Goal: Task Accomplishment & Management: Complete application form

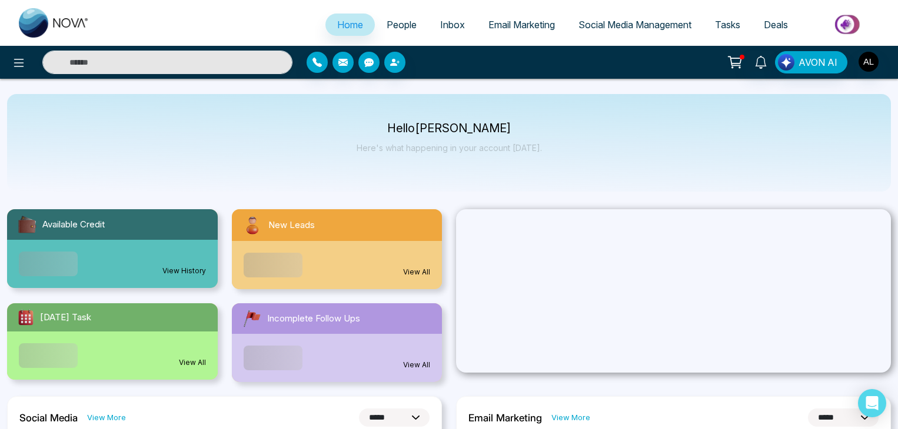
select select "*"
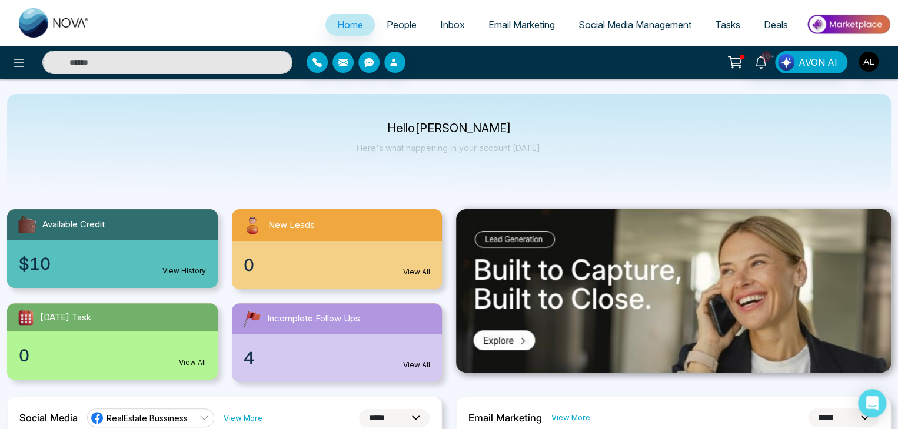
click at [399, 22] on span "People" at bounding box center [402, 25] width 30 height 12
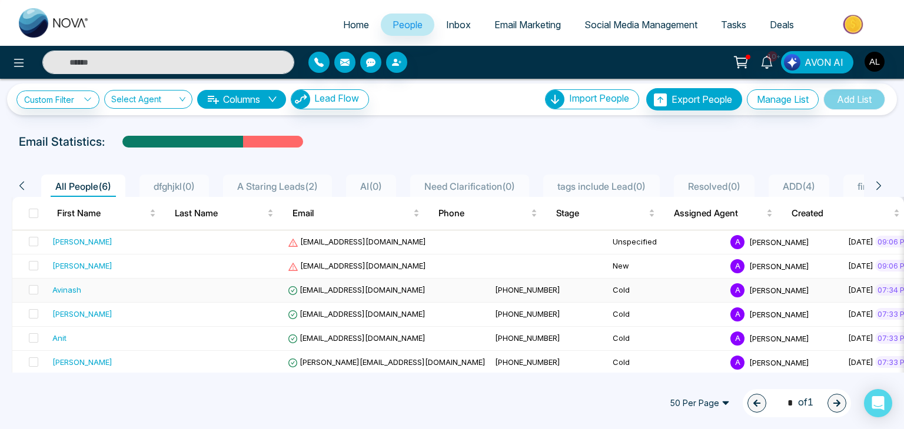
scroll to position [14, 0]
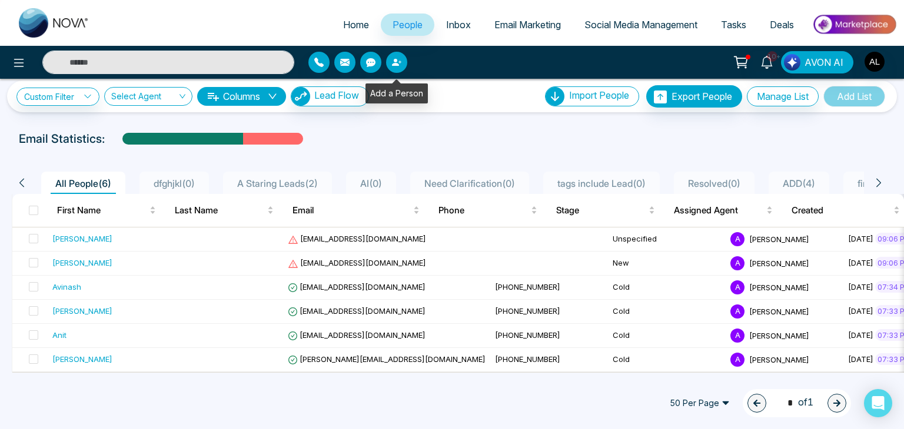
click at [398, 59] on icon "button" at bounding box center [396, 62] width 9 height 9
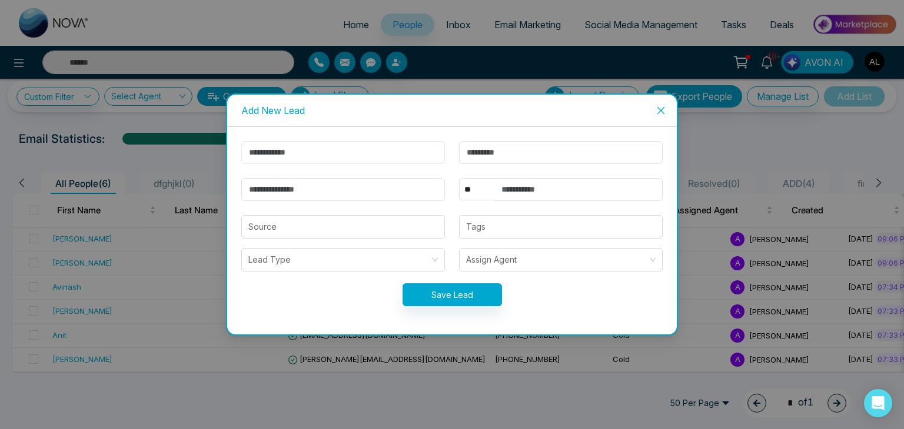
click at [299, 148] on input "text" at bounding box center [343, 152] width 204 height 23
click at [309, 154] on input "text" at bounding box center [343, 152] width 204 height 23
type input "******"
click at [491, 155] on input "text" at bounding box center [561, 152] width 204 height 23
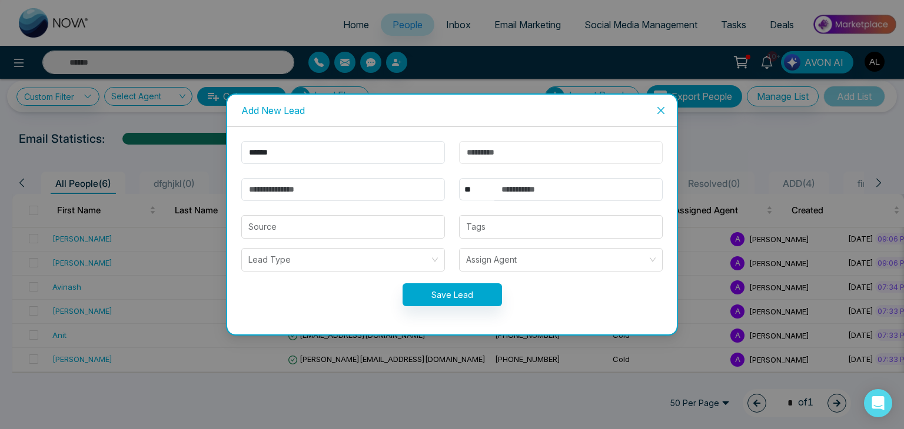
click at [518, 154] on input "text" at bounding box center [561, 152] width 204 height 23
type input "********"
click at [301, 191] on input "email" at bounding box center [343, 189] width 204 height 23
type input "*"
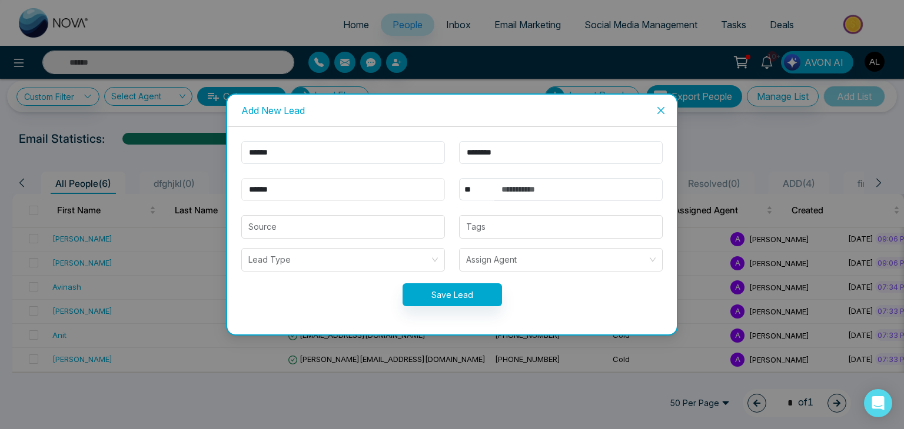
type input "**********"
click at [523, 193] on input "text" at bounding box center [578, 189] width 168 height 23
click at [474, 227] on div at bounding box center [560, 227] width 196 height 14
type input "**********"
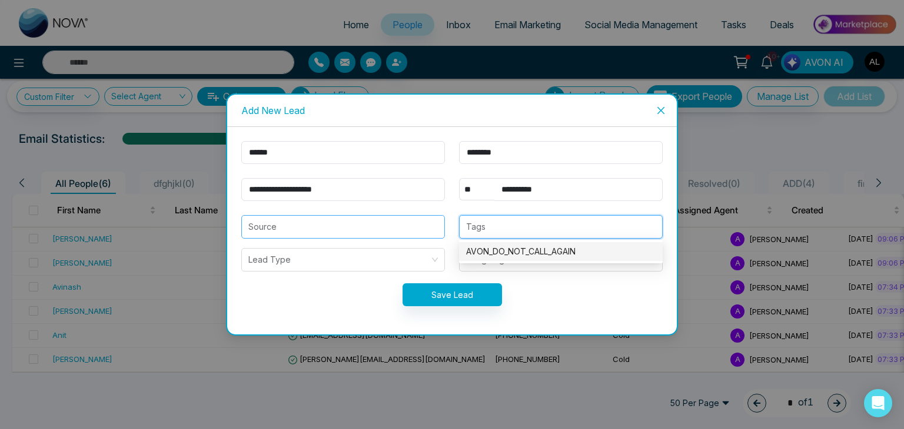
click at [358, 230] on input "search" at bounding box center [342, 227] width 189 height 22
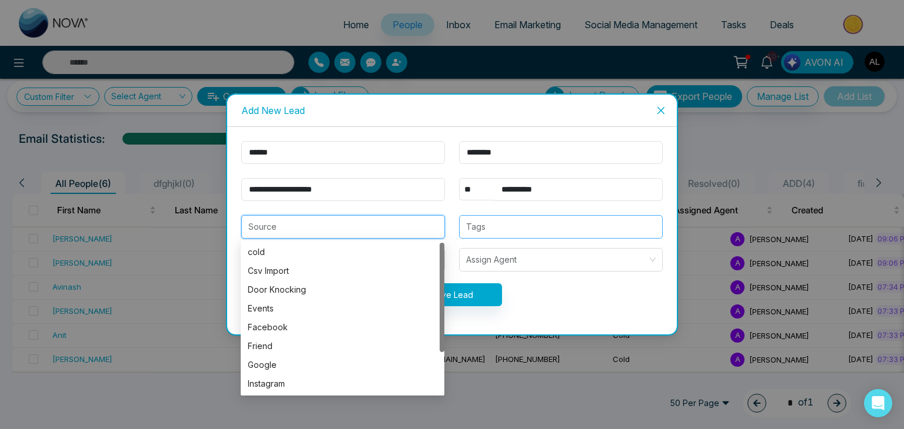
click at [487, 227] on div at bounding box center [560, 227] width 196 height 14
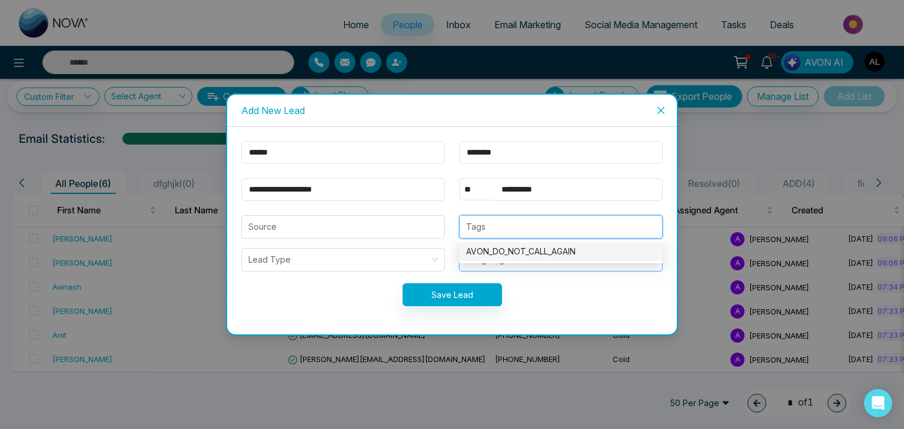
click at [497, 262] on body "Home People Inbox Email Marketing Social Media Management Tasks Deals 10+ AVON …" at bounding box center [452, 214] width 904 height 429
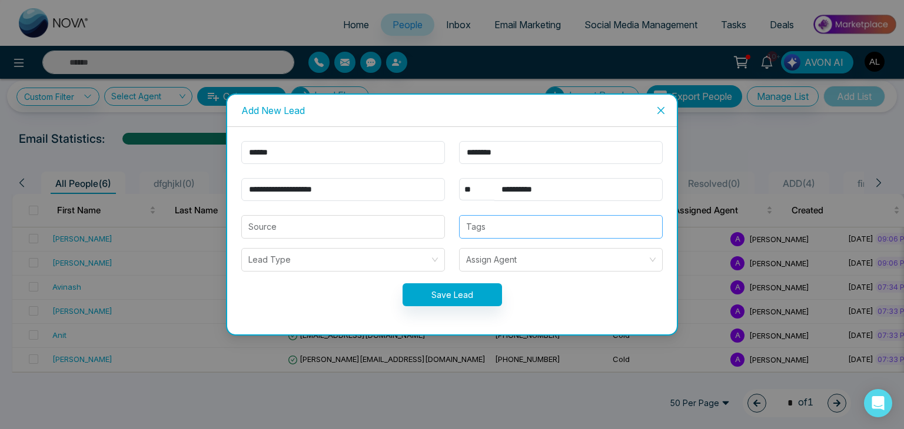
click at [491, 227] on div at bounding box center [560, 227] width 196 height 14
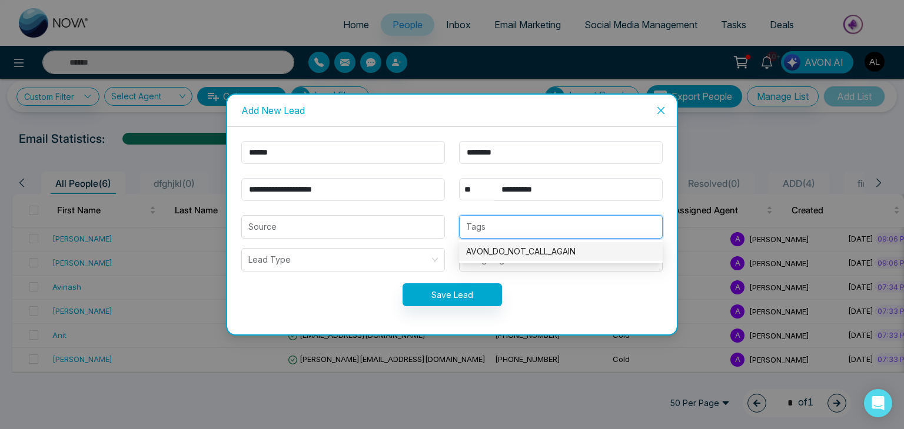
click at [506, 255] on div "AVON_DO_NOT_CALL_AGAIN" at bounding box center [560, 251] width 189 height 13
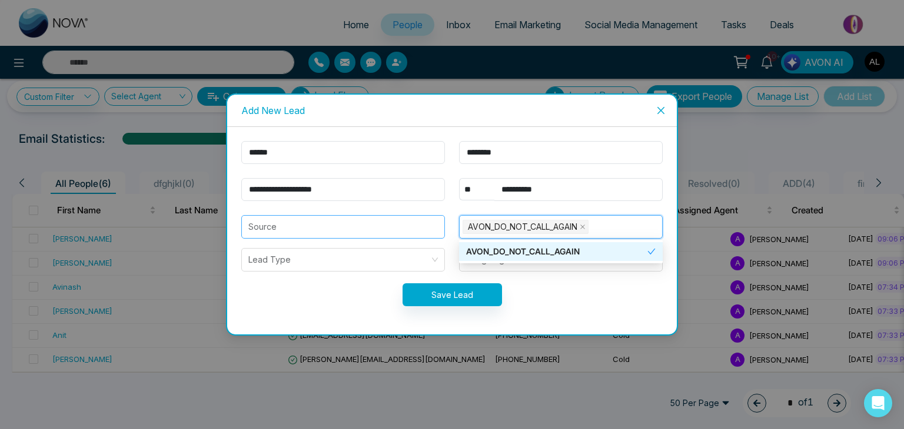
click at [325, 230] on input "search" at bounding box center [342, 227] width 189 height 22
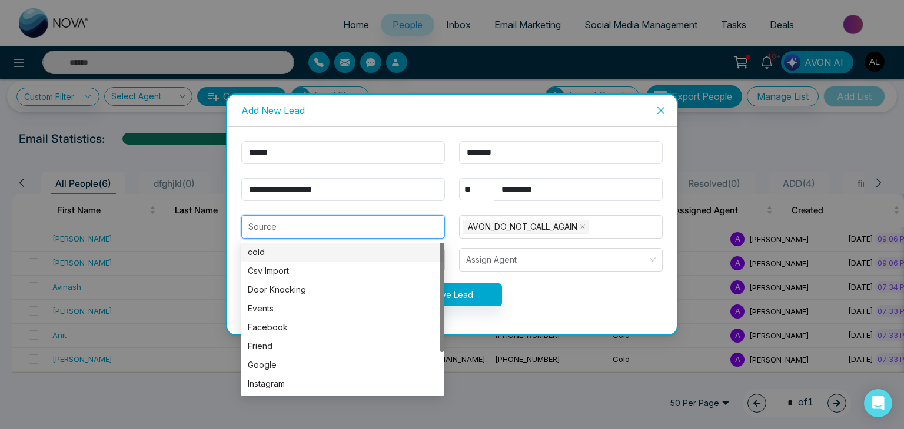
click at [271, 257] on div "cold" at bounding box center [342, 252] width 189 height 13
type input "****"
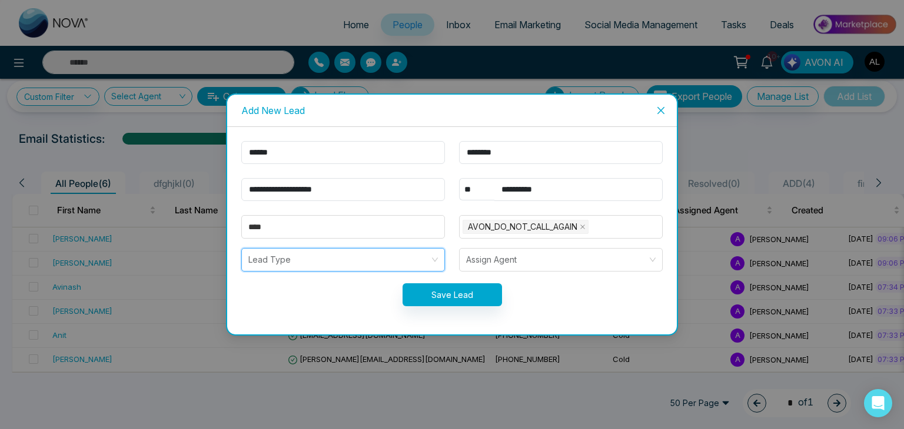
click at [307, 255] on input "search" at bounding box center [338, 260] width 181 height 22
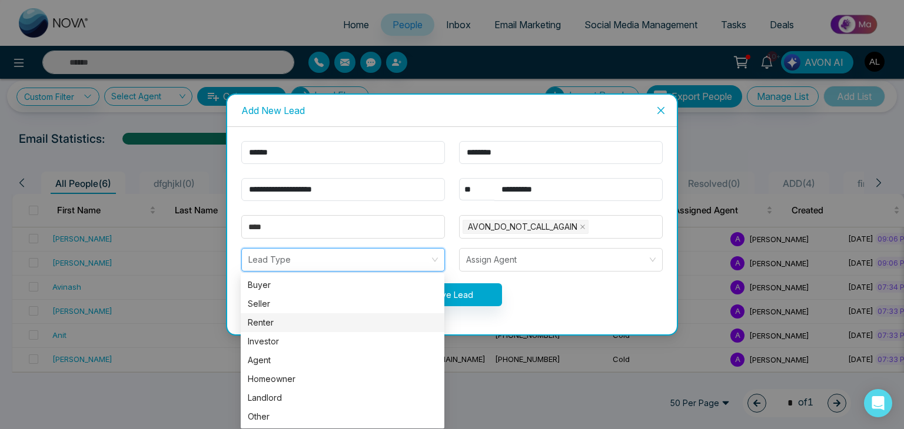
click at [265, 325] on div "Renter" at bounding box center [342, 323] width 189 height 13
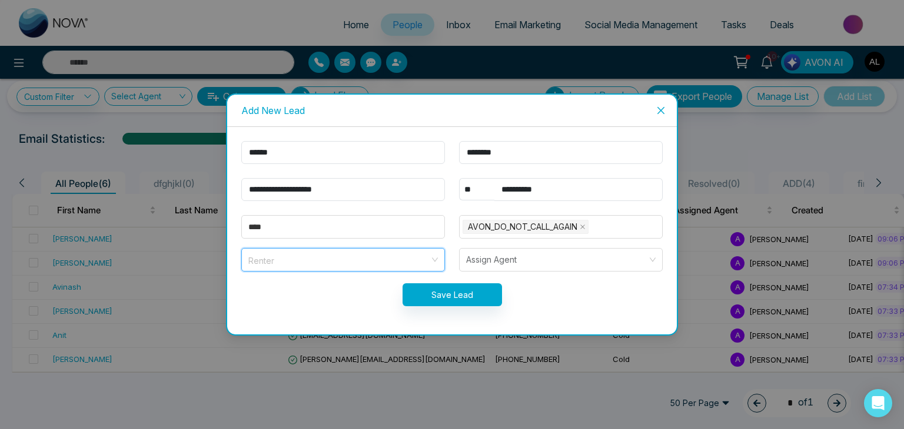
click at [361, 261] on span "Renter" at bounding box center [342, 259] width 189 height 15
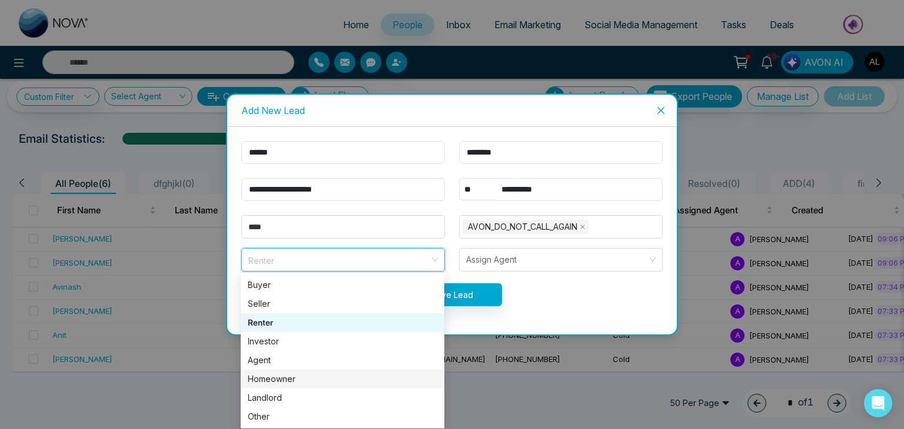
click at [261, 382] on div "Homeowner" at bounding box center [342, 379] width 189 height 13
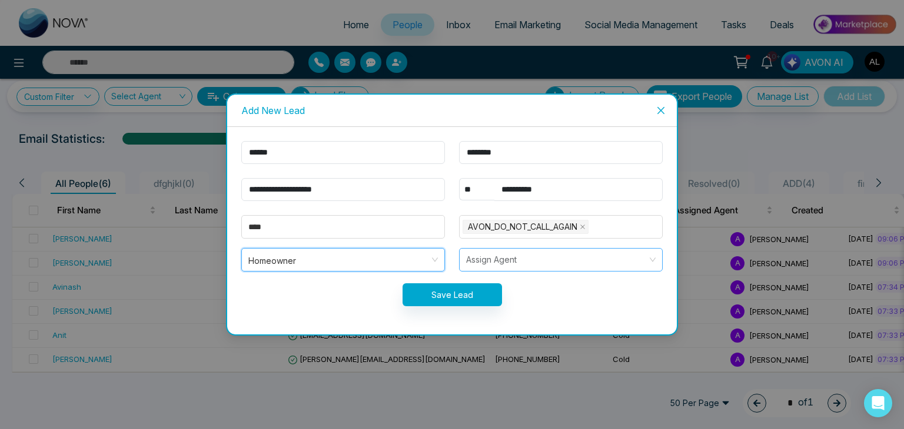
click at [536, 261] on input "search" at bounding box center [556, 260] width 181 height 22
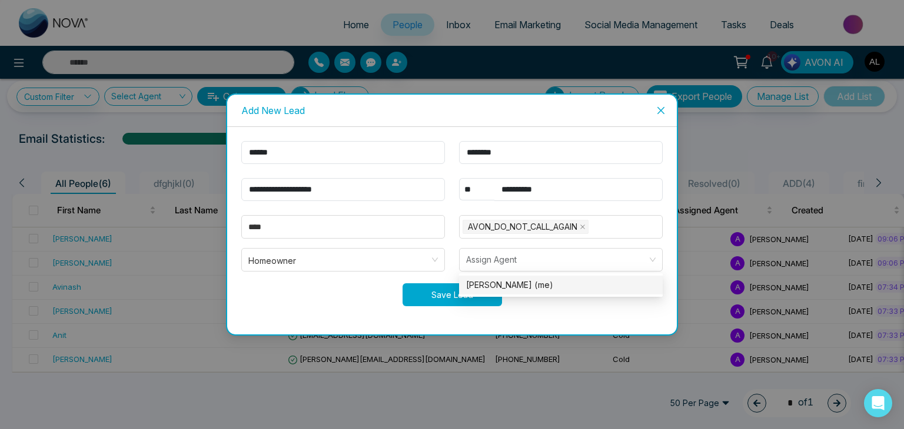
click at [430, 292] on button "Save Lead" at bounding box center [451, 295] width 99 height 23
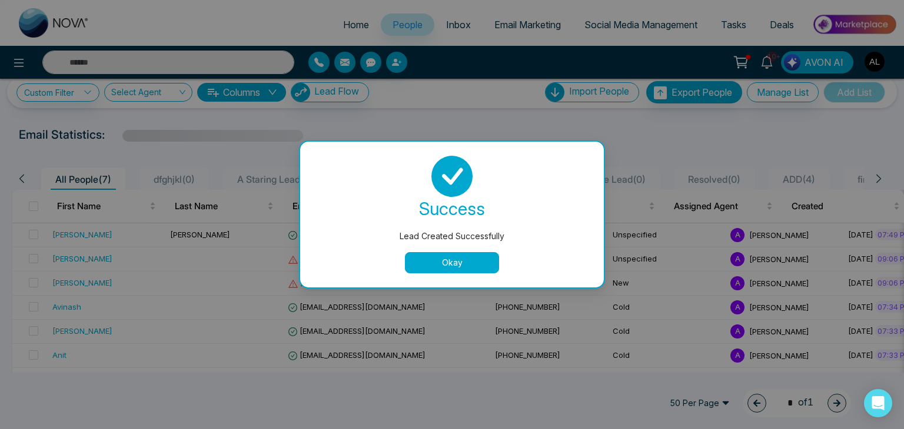
click at [441, 266] on button "Okay" at bounding box center [452, 262] width 94 height 21
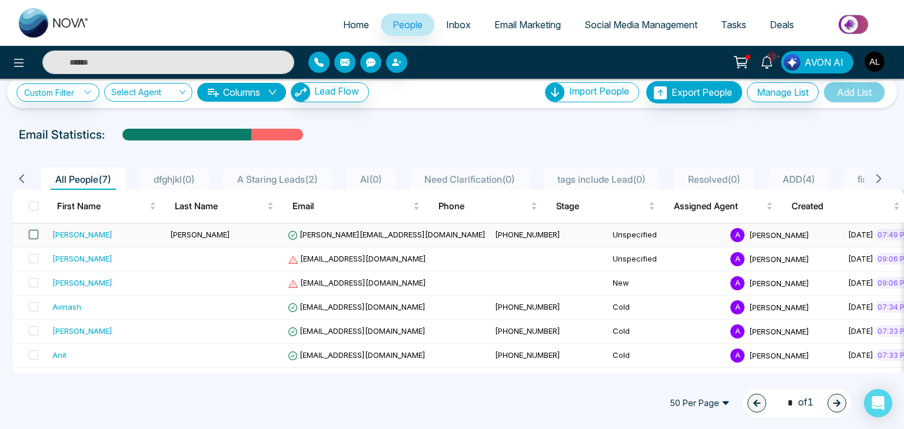
click at [32, 231] on span at bounding box center [33, 234] width 9 height 9
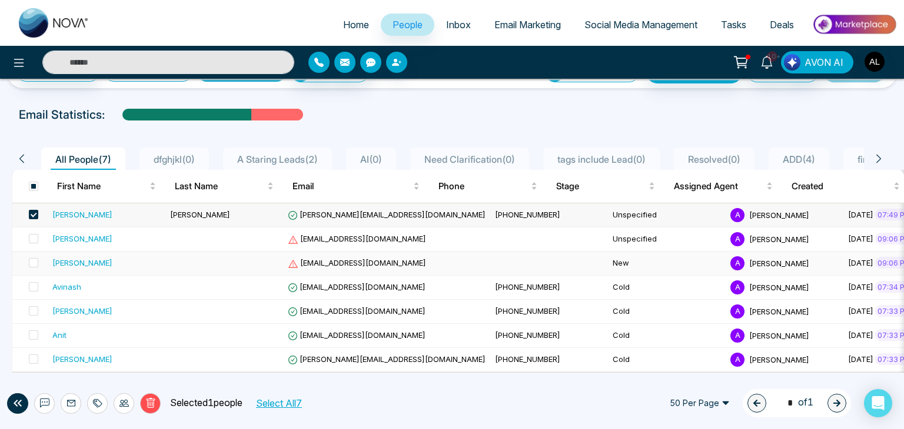
scroll to position [0, 0]
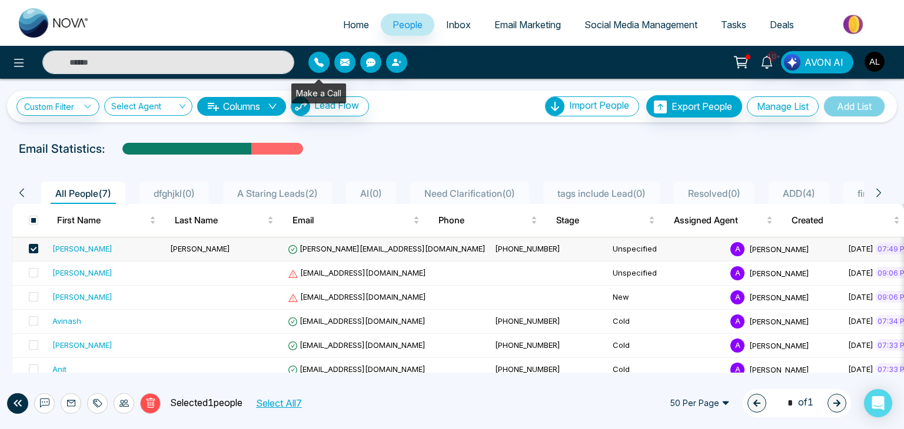
click at [317, 58] on icon "button" at bounding box center [318, 62] width 9 height 9
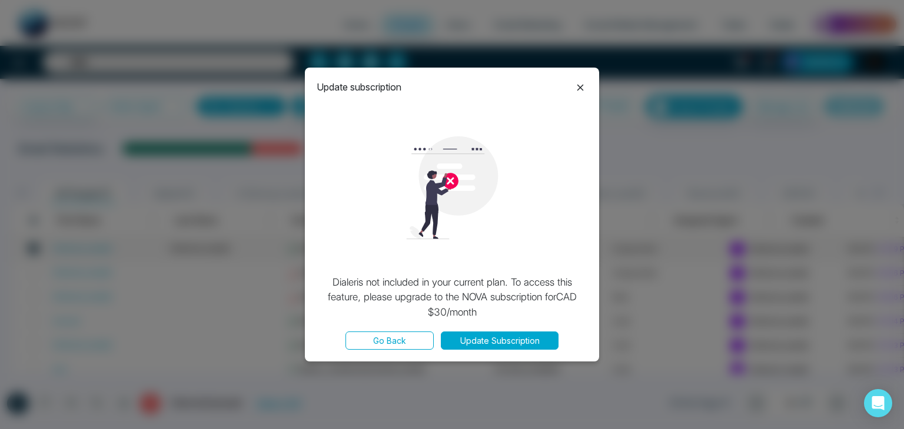
drag, startPoint x: 581, startPoint y: 82, endPoint x: 579, endPoint y: 94, distance: 12.0
click at [580, 89] on icon at bounding box center [580, 88] width 14 height 14
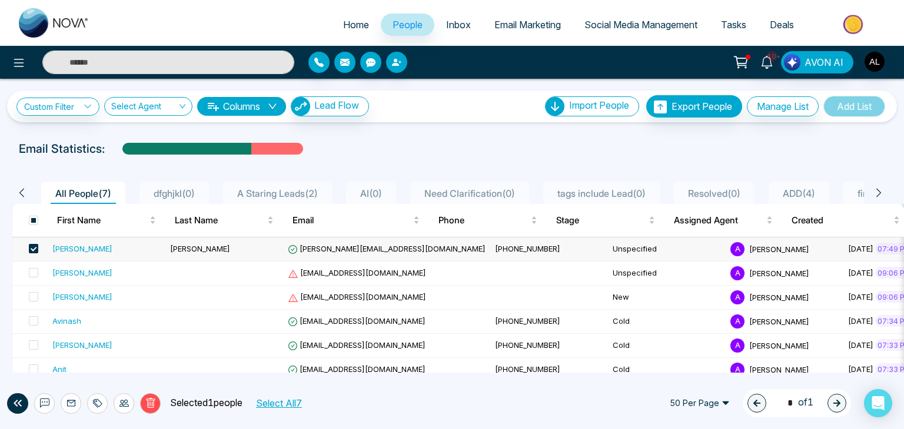
click at [352, 59] on button "button" at bounding box center [344, 62] width 21 height 21
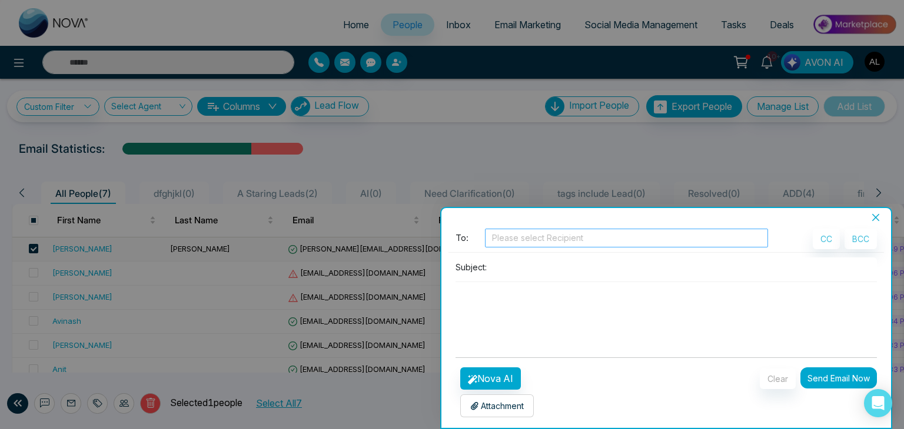
click at [561, 238] on div at bounding box center [626, 238] width 277 height 14
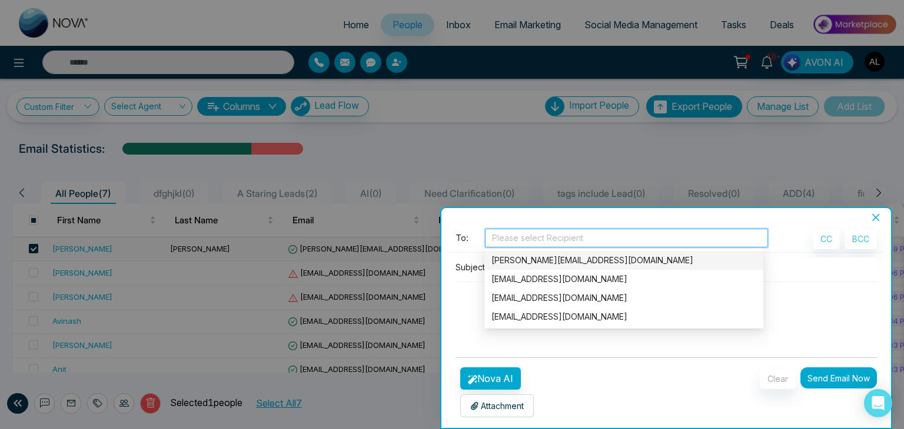
click at [499, 232] on div at bounding box center [626, 238] width 277 height 14
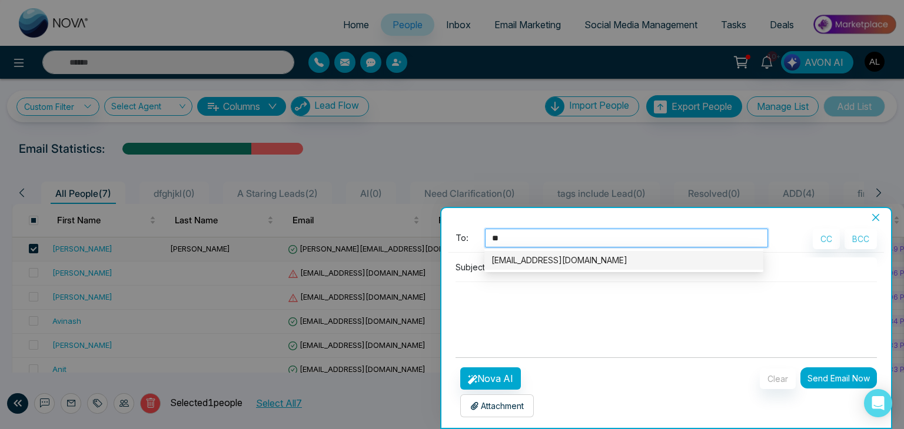
type input "***"
click at [531, 259] on div "[PERSON_NAME][EMAIL_ADDRESS][DOMAIN_NAME]" at bounding box center [623, 260] width 265 height 13
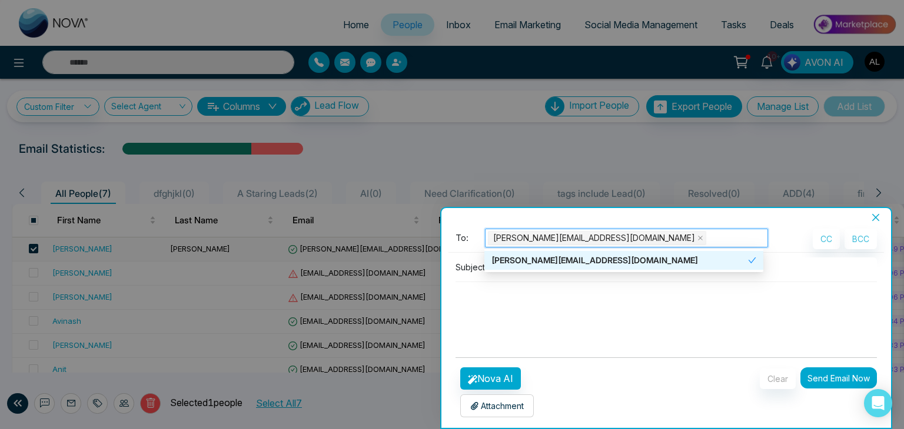
click at [601, 315] on textarea at bounding box center [665, 310] width 421 height 56
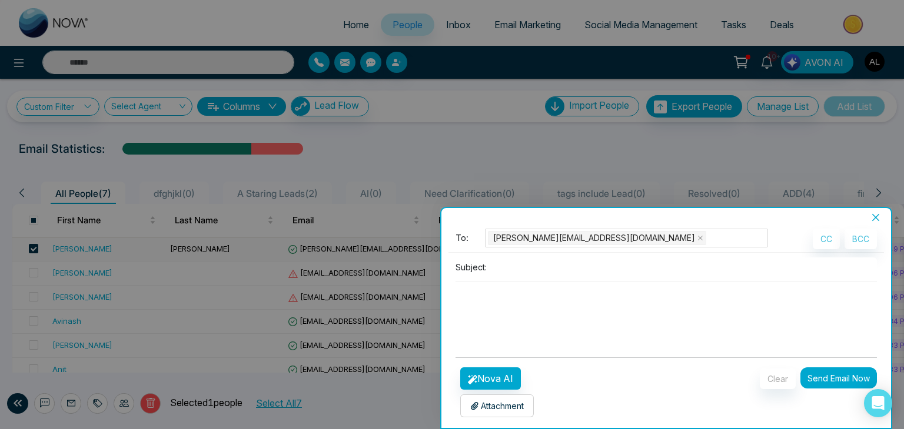
click at [515, 259] on input at bounding box center [683, 267] width 385 height 19
type input "**********"
click at [512, 301] on textarea at bounding box center [665, 310] width 421 height 56
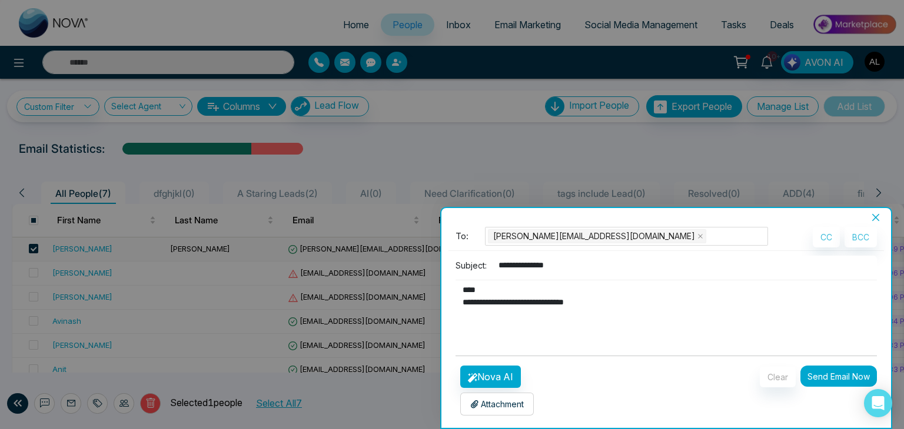
scroll to position [2, 0]
type textarea "**********"
click at [487, 374] on button "Nova AI" at bounding box center [490, 376] width 61 height 22
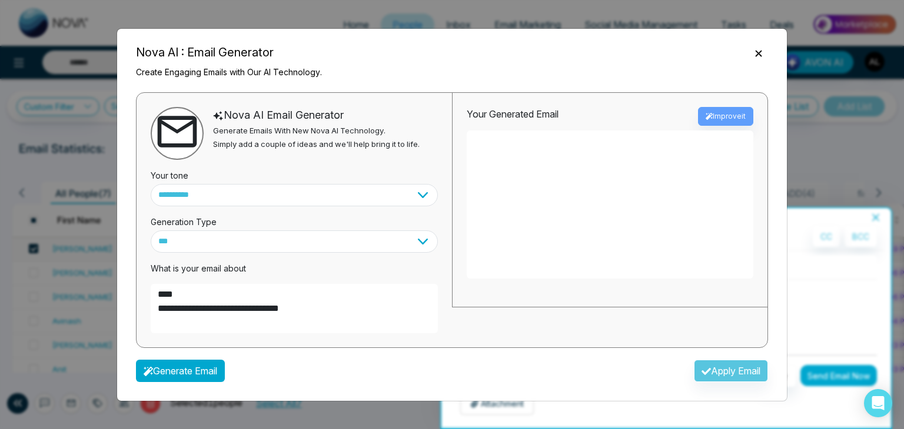
click at [170, 368] on button "Generate Email" at bounding box center [180, 371] width 89 height 22
type textarea "**********"
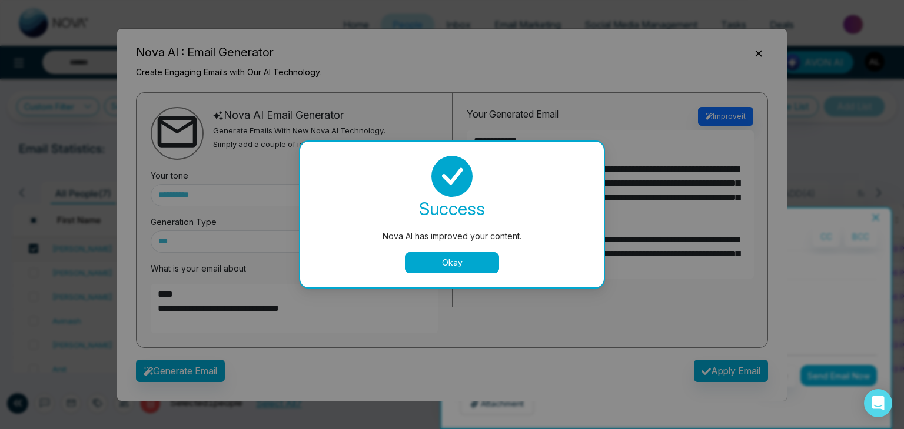
click at [452, 268] on button "Okay" at bounding box center [452, 262] width 94 height 21
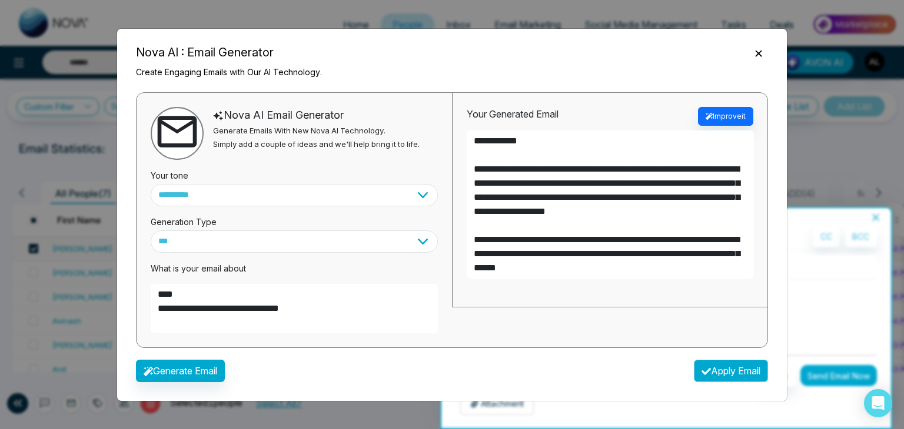
click at [718, 375] on button "Apply Email" at bounding box center [731, 371] width 74 height 22
type textarea "**********"
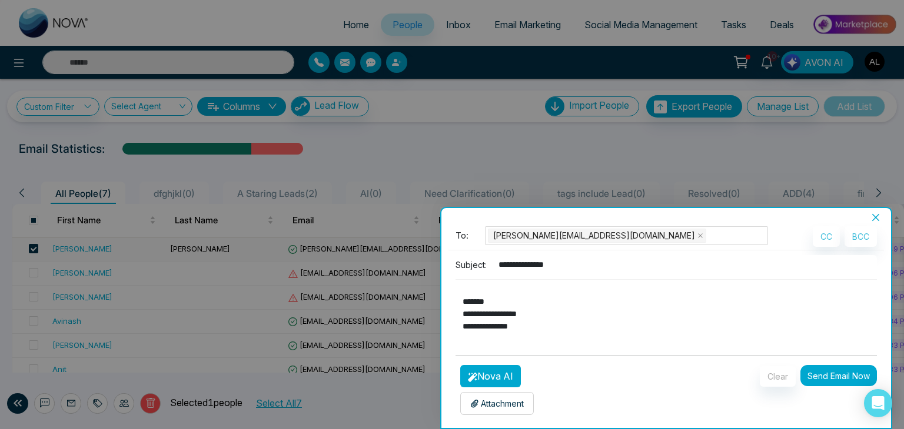
scroll to position [99, 0]
click at [814, 371] on button "Send Email Now" at bounding box center [838, 375] width 76 height 21
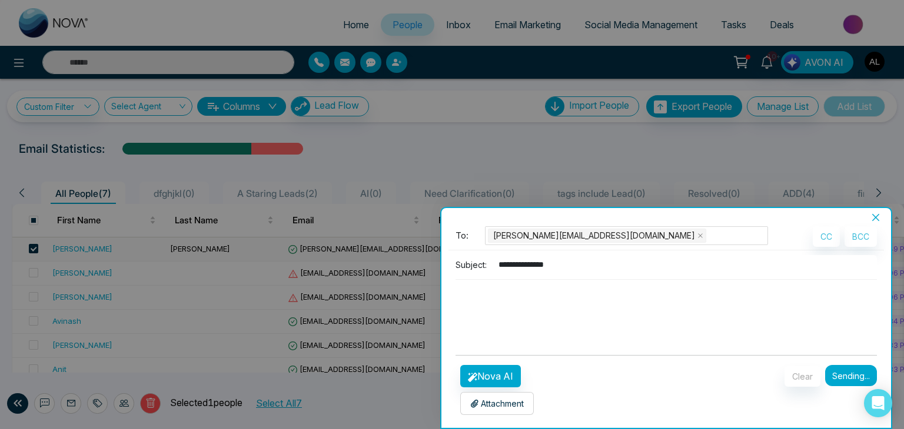
scroll to position [0, 0]
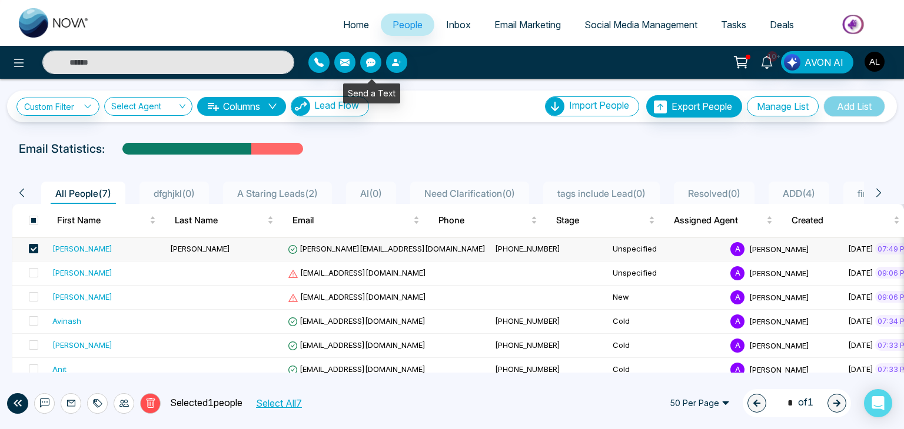
click at [369, 66] on icon "button" at bounding box center [370, 62] width 9 height 9
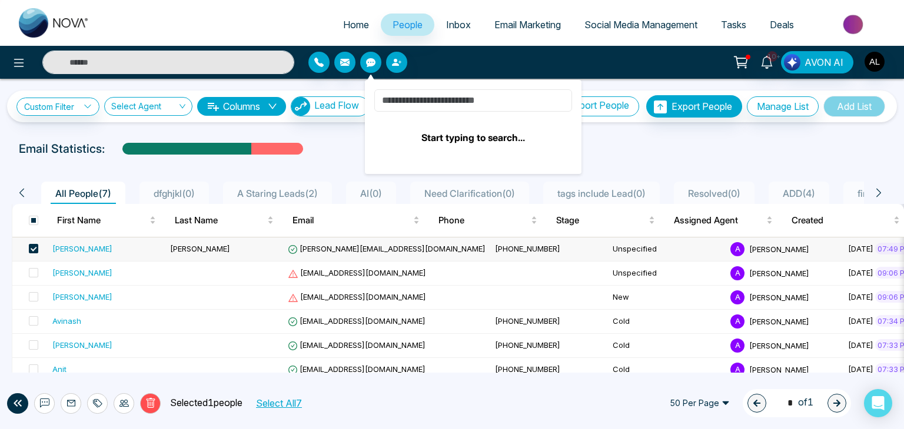
click at [426, 96] on input at bounding box center [473, 100] width 198 height 22
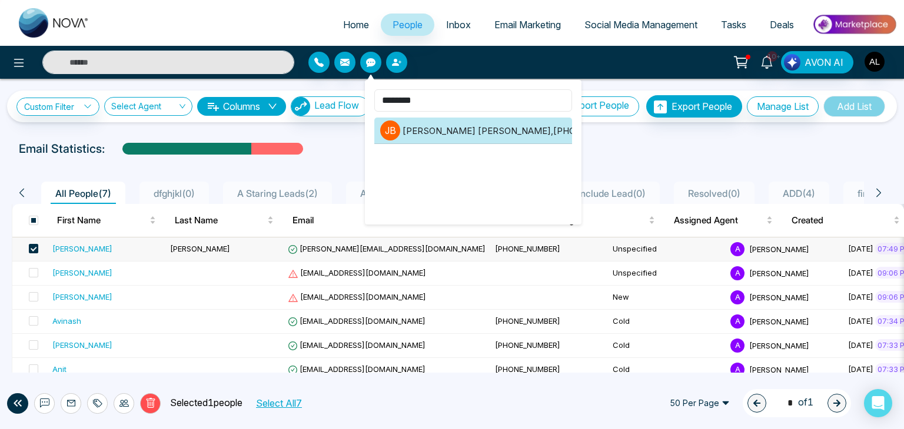
type input "********"
click at [469, 129] on li "[PERSON_NAME] [PERSON_NAME] , [PHONE_NUMBER]" at bounding box center [473, 131] width 198 height 26
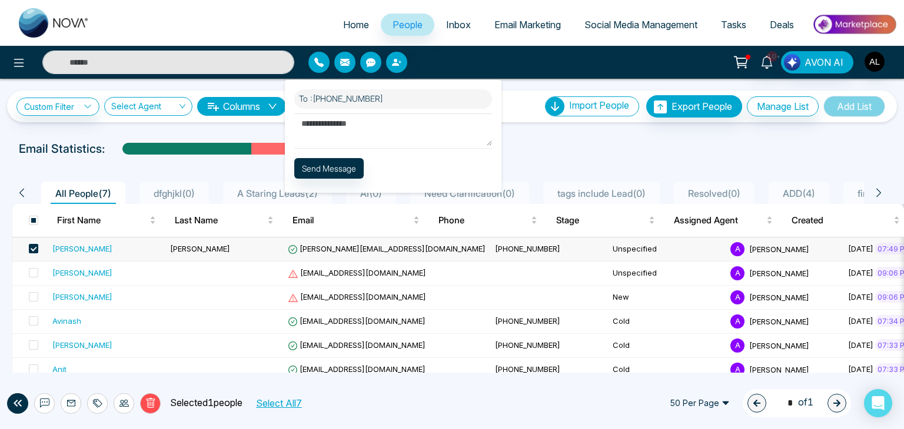
click at [339, 128] on textarea at bounding box center [393, 130] width 198 height 32
type textarea "*********"
click at [337, 172] on button "Send Message" at bounding box center [328, 168] width 69 height 21
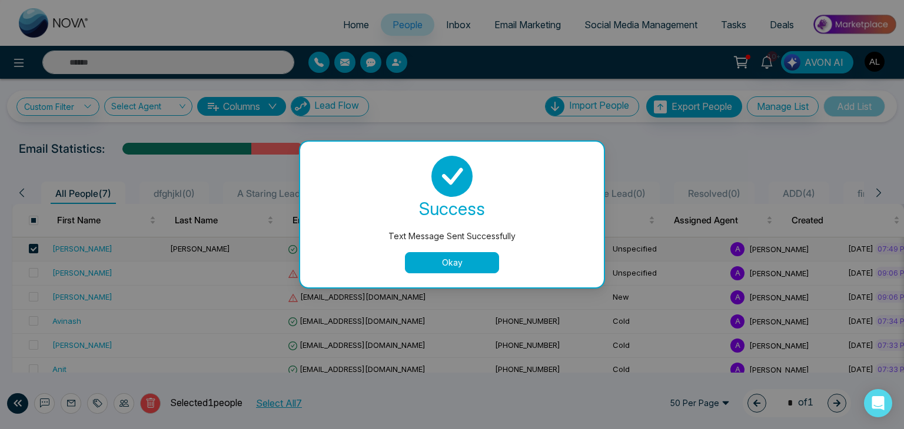
click at [449, 266] on button "Okay" at bounding box center [452, 262] width 94 height 21
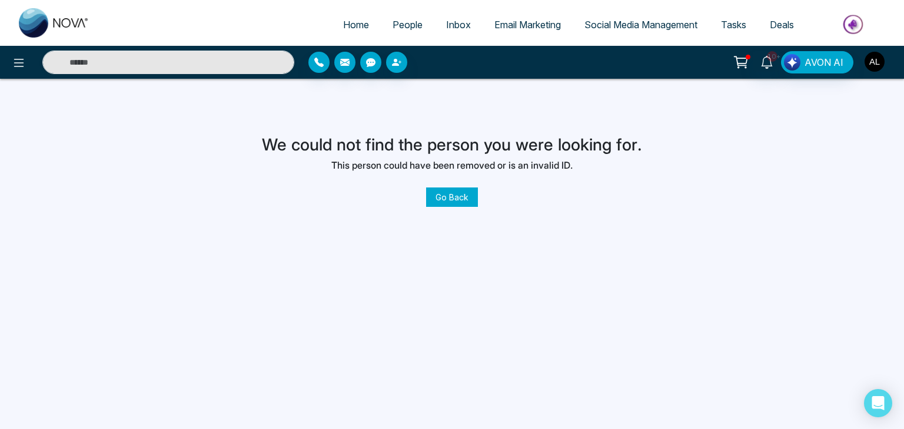
click at [871, 64] on img "button" at bounding box center [874, 62] width 20 height 20
